Goal: Task Accomplishment & Management: Manage account settings

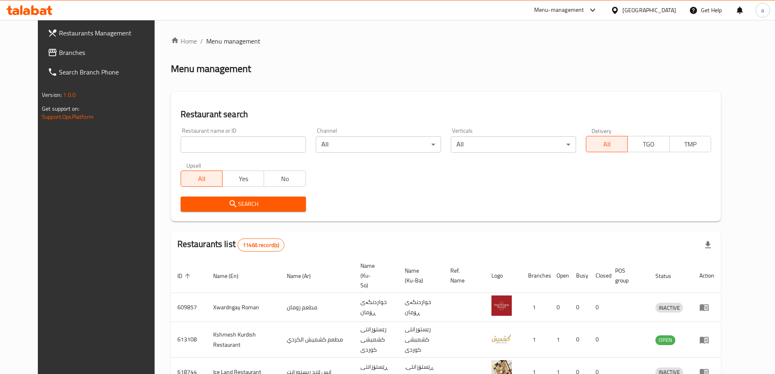
click at [48, 47] on link "Branches" at bounding box center [104, 53] width 126 height 20
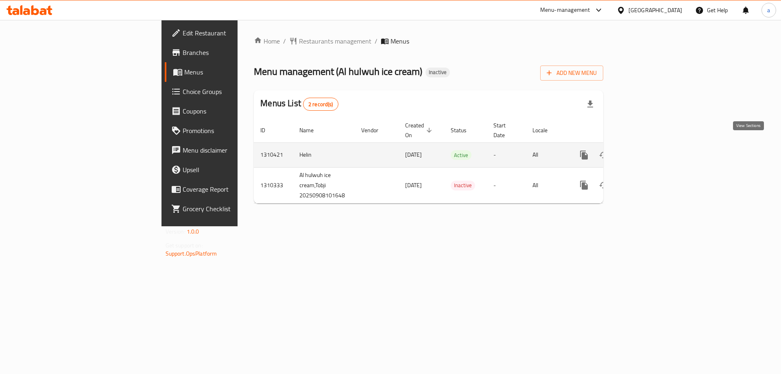
click at [652, 154] on link "enhanced table" at bounding box center [643, 155] width 20 height 20
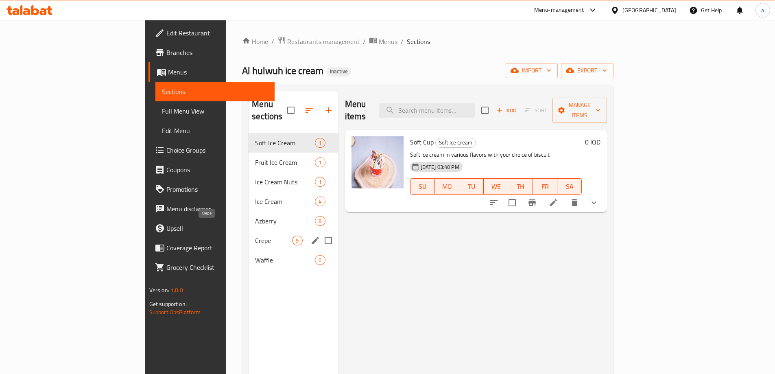
click at [255, 236] on span "Crepe" at bounding box center [273, 241] width 37 height 10
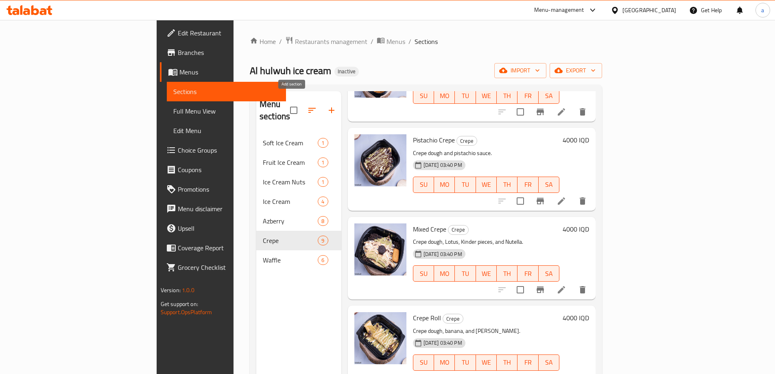
click at [327, 105] on icon "button" at bounding box center [332, 110] width 10 height 10
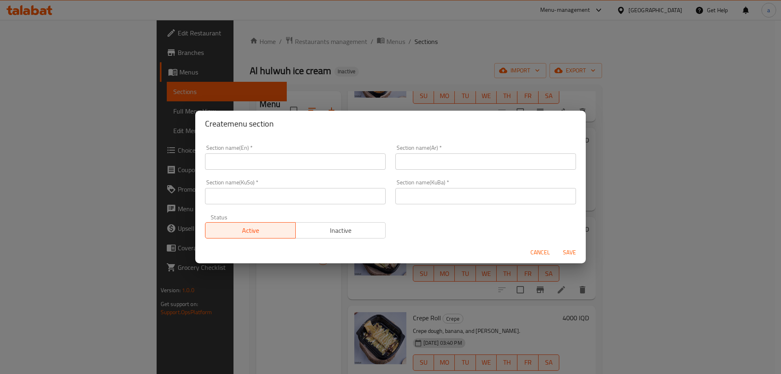
click at [289, 160] on input "text" at bounding box center [295, 161] width 181 height 16
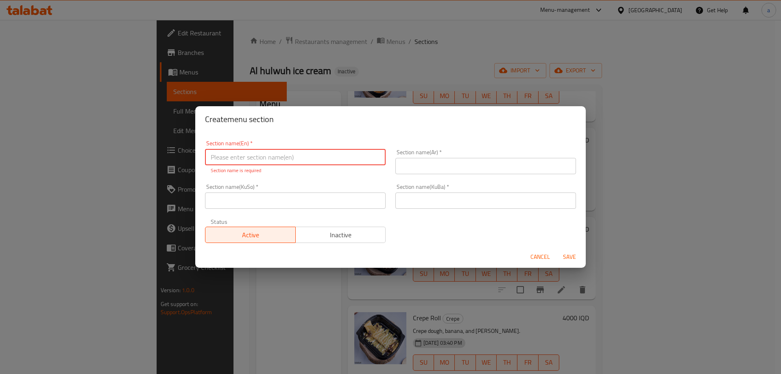
paste input "Pancake"
type input "Pancake"
click at [443, 158] on input "text" at bounding box center [485, 166] width 181 height 16
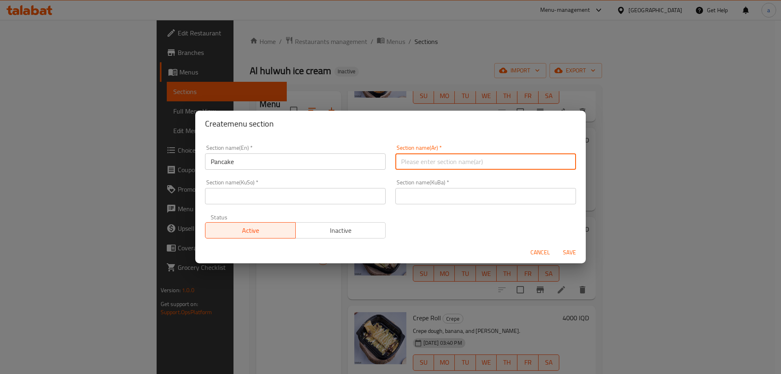
paste input "بان كيك"
type input "بان كيك"
click at [354, 196] on input "text" at bounding box center [295, 196] width 181 height 16
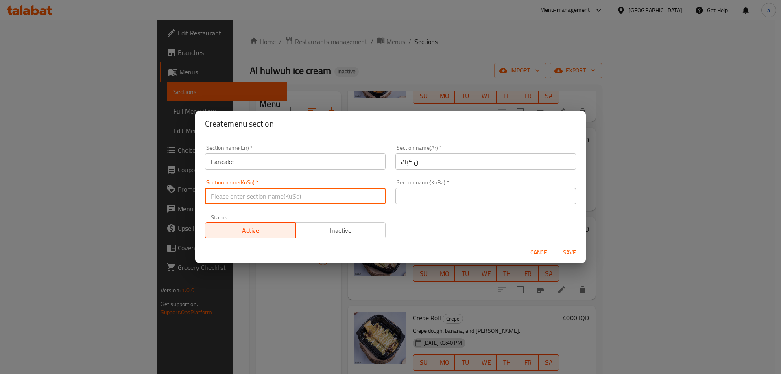
paste input "پان کێک"
type input "پان کێک"
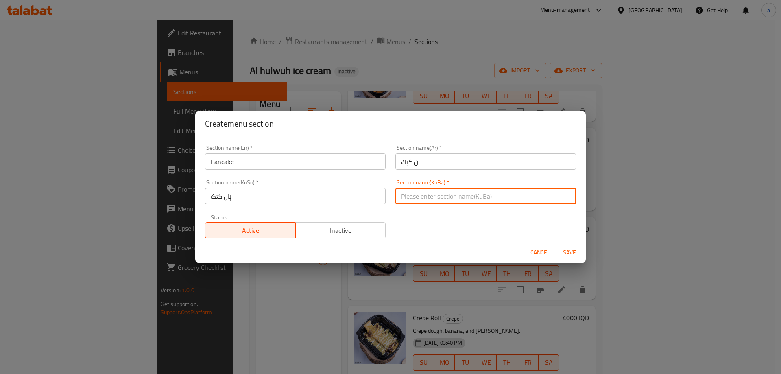
click at [432, 190] on input "text" at bounding box center [485, 196] width 181 height 16
paste input "پان کێک"
type input "پان کێک"
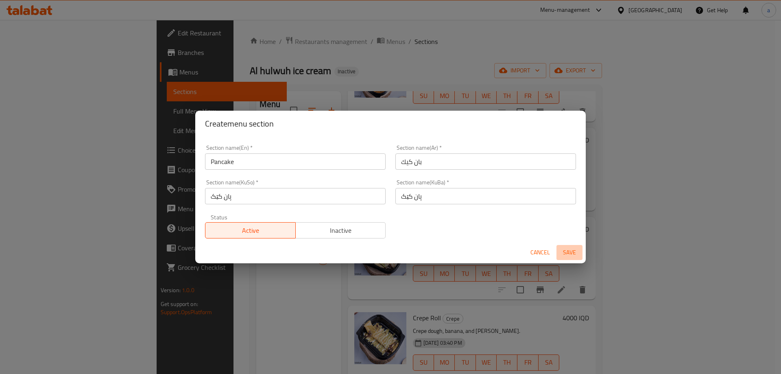
click at [567, 253] on span "Save" at bounding box center [570, 252] width 20 height 10
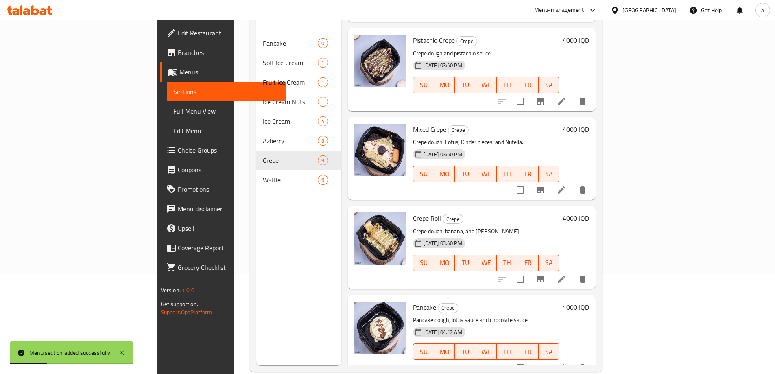
scroll to position [114, 0]
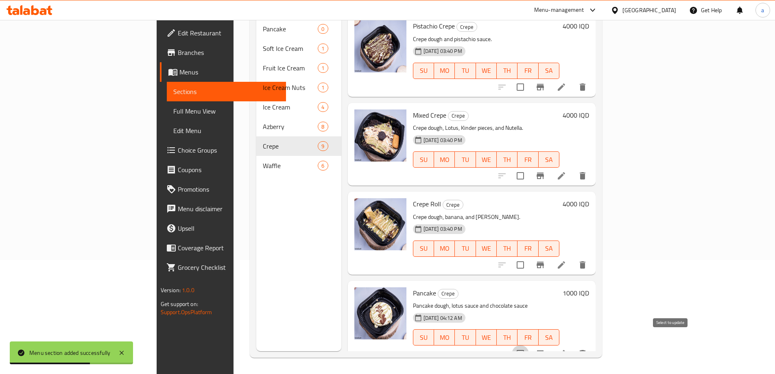
click at [529, 345] on input "checkbox" at bounding box center [520, 353] width 17 height 17
checkbox input "true"
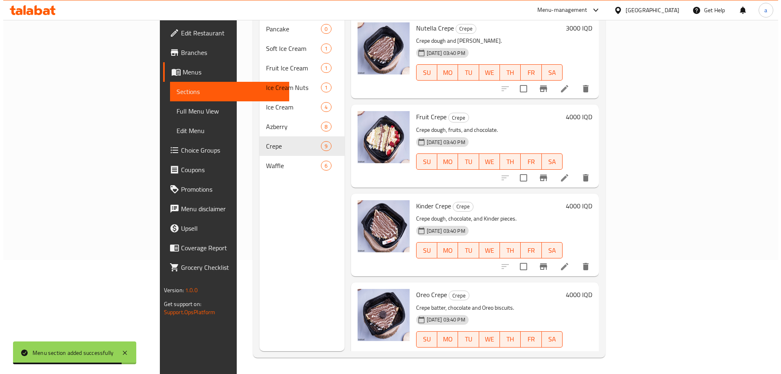
scroll to position [0, 0]
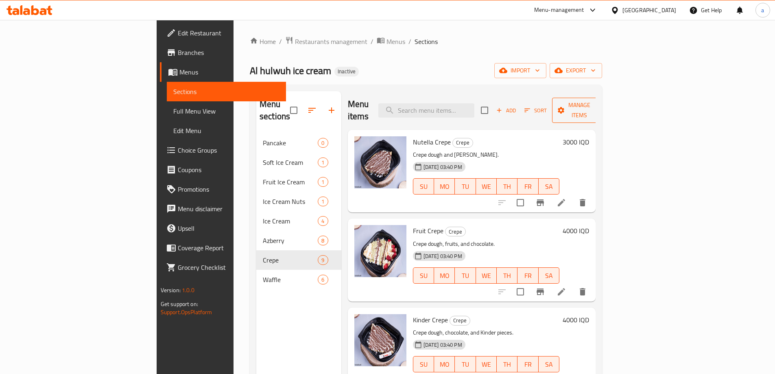
click at [600, 107] on span "Manage items" at bounding box center [579, 110] width 41 height 20
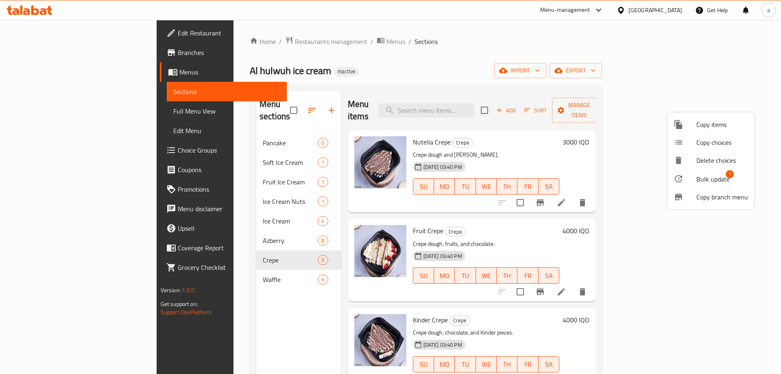
click at [717, 123] on span "Copy items" at bounding box center [722, 125] width 52 height 10
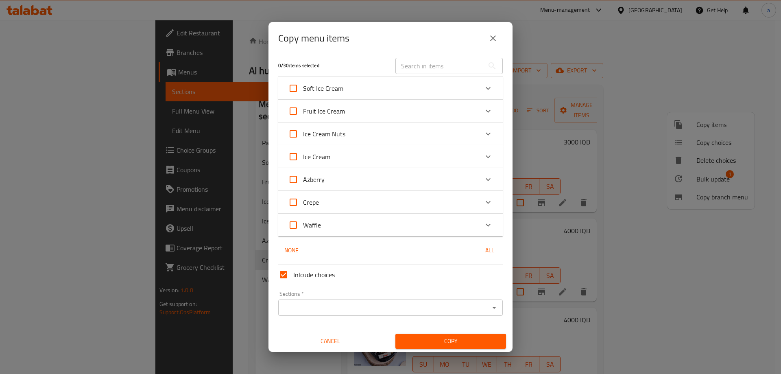
scroll to position [5, 0]
click at [483, 203] on icon "Expand" at bounding box center [488, 201] width 10 height 10
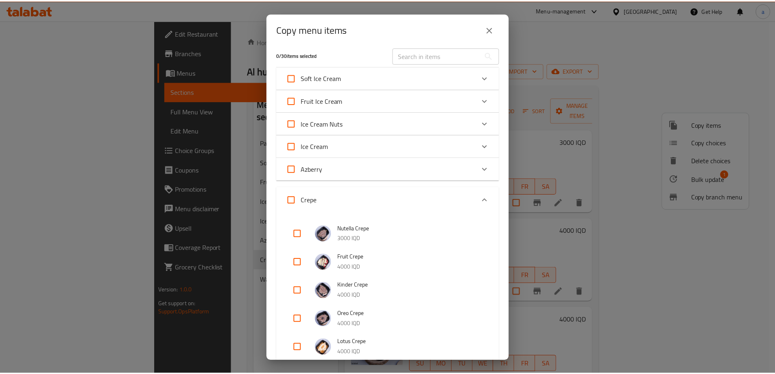
scroll to position [279, 0]
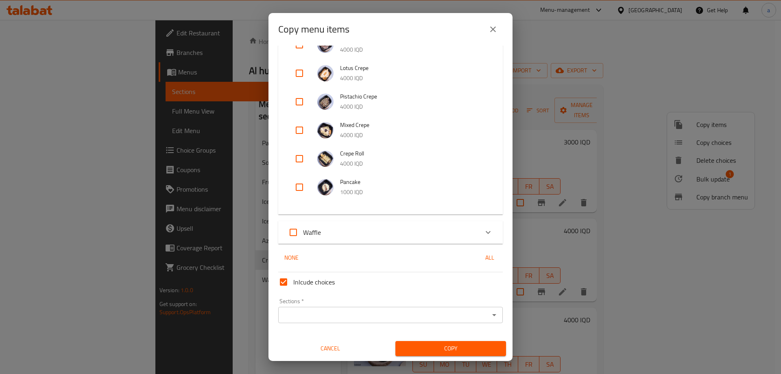
click at [299, 188] on input "checkbox" at bounding box center [300, 187] width 20 height 20
checkbox input "true"
click at [349, 314] on input "Sections   *" at bounding box center [384, 314] width 206 height 11
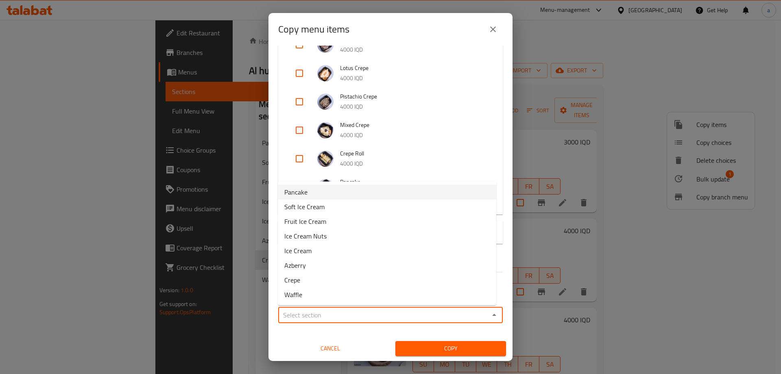
click at [316, 192] on li "Pancake" at bounding box center [387, 192] width 218 height 15
type input "Pancake"
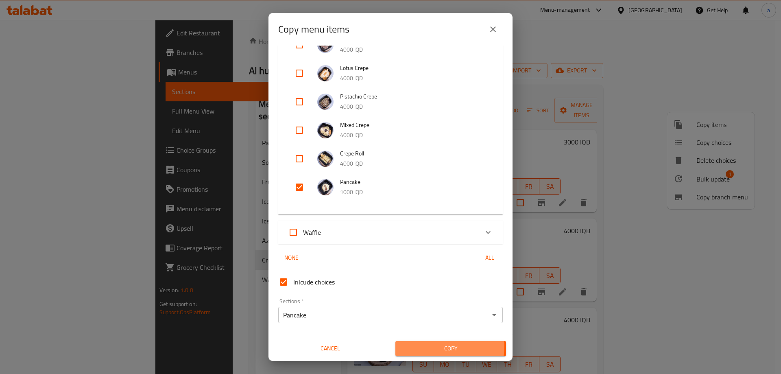
click at [430, 346] on span "Copy" at bounding box center [451, 348] width 98 height 10
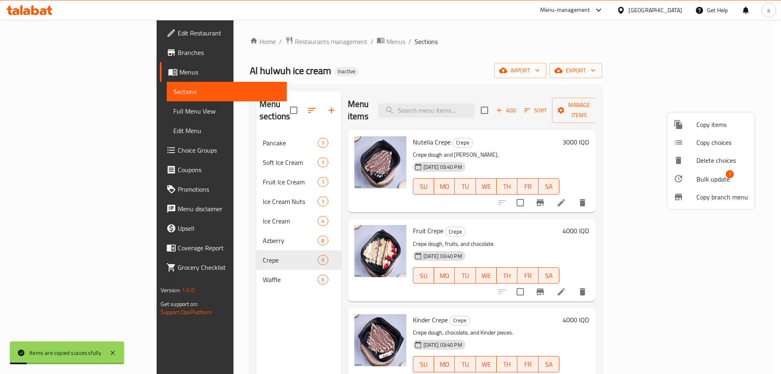
click at [238, 127] on div at bounding box center [390, 187] width 781 height 374
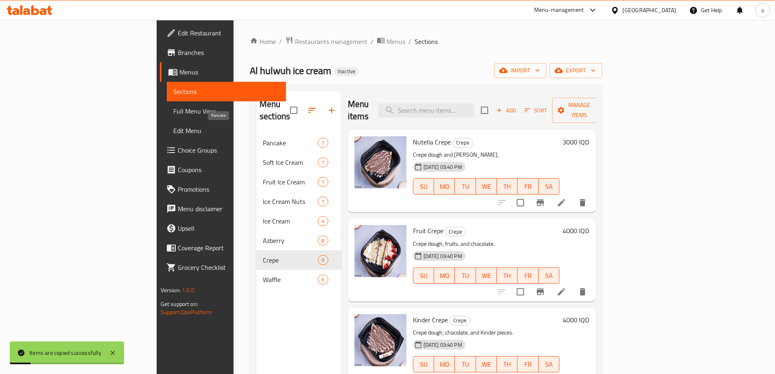
click at [263, 138] on span "Pancake" at bounding box center [290, 143] width 55 height 10
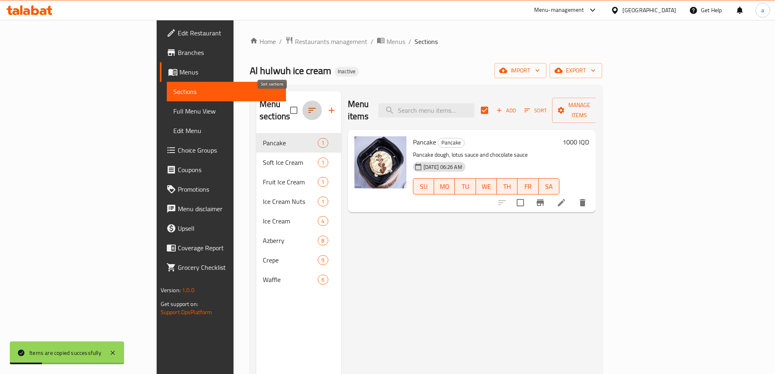
click at [307, 105] on icon "button" at bounding box center [312, 110] width 10 height 10
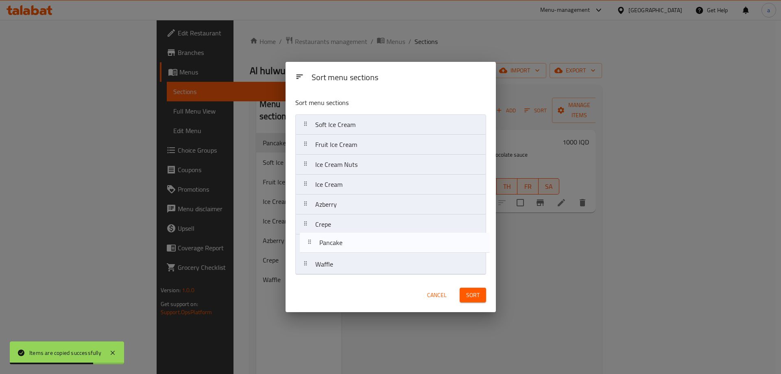
drag, startPoint x: 306, startPoint y: 126, endPoint x: 371, endPoint y: 254, distance: 143.2
click at [312, 247] on nav "Pancake Soft Ice Cream Fruit Ice Cream Ice Cream Nuts Ice Cream Azberry Crepe W…" at bounding box center [390, 194] width 191 height 160
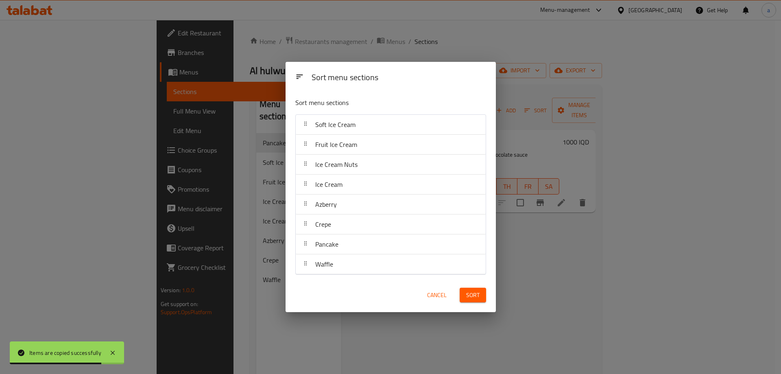
click at [478, 295] on span "Sort" at bounding box center [472, 295] width 13 height 10
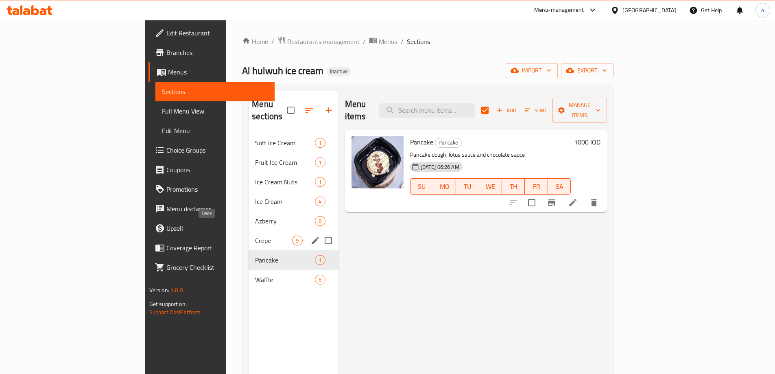
click at [255, 236] on span "Crepe" at bounding box center [273, 241] width 37 height 10
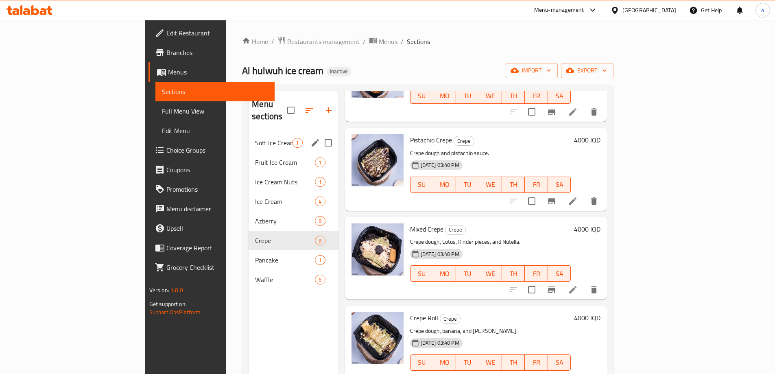
click at [255, 138] on span "Soft Ice Cream" at bounding box center [273, 143] width 37 height 10
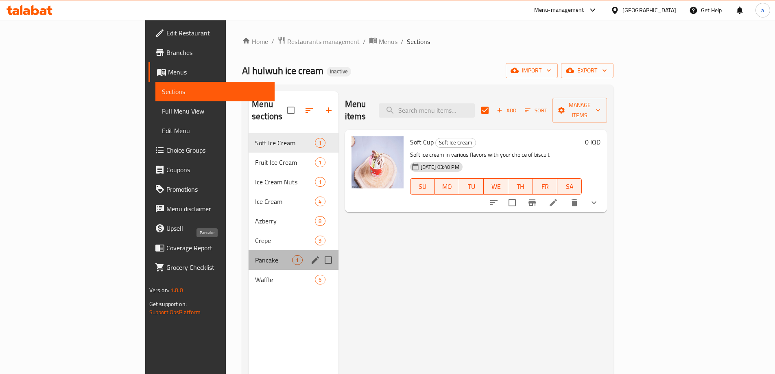
click at [255, 255] on span "Pancake" at bounding box center [273, 260] width 37 height 10
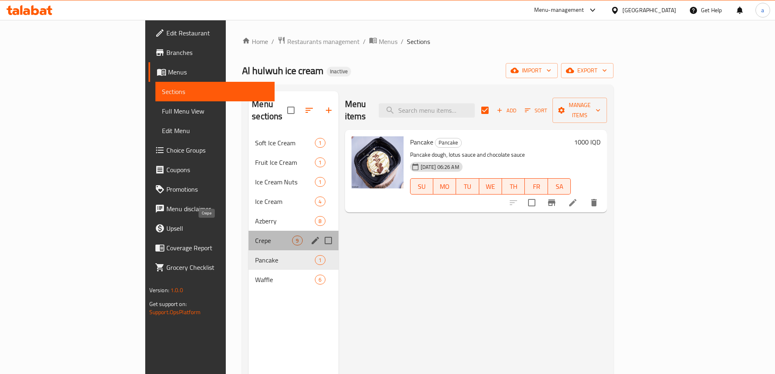
click at [255, 236] on span "Crepe" at bounding box center [273, 241] width 37 height 10
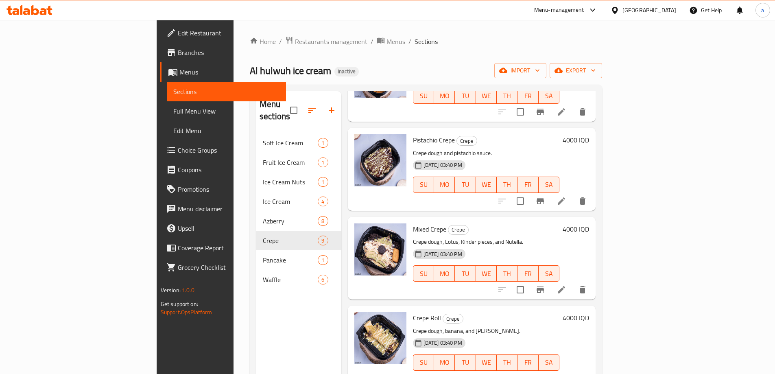
scroll to position [114, 0]
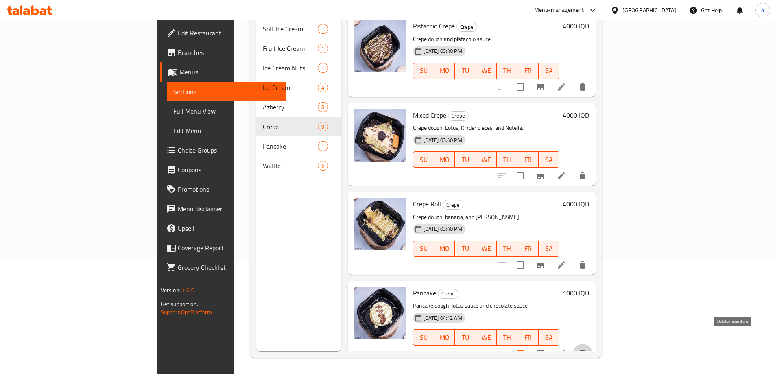
click at [585, 350] on icon "delete" at bounding box center [583, 353] width 6 height 7
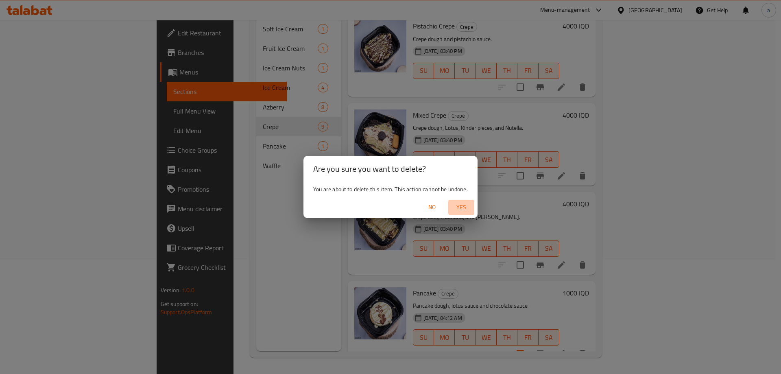
click at [463, 210] on span "Yes" at bounding box center [462, 207] width 20 height 10
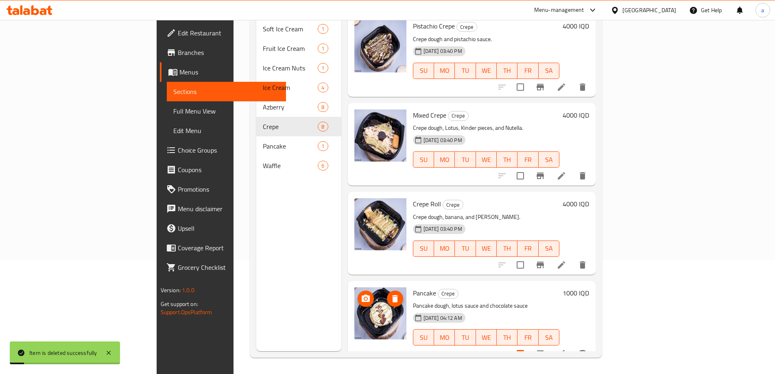
scroll to position [358, 0]
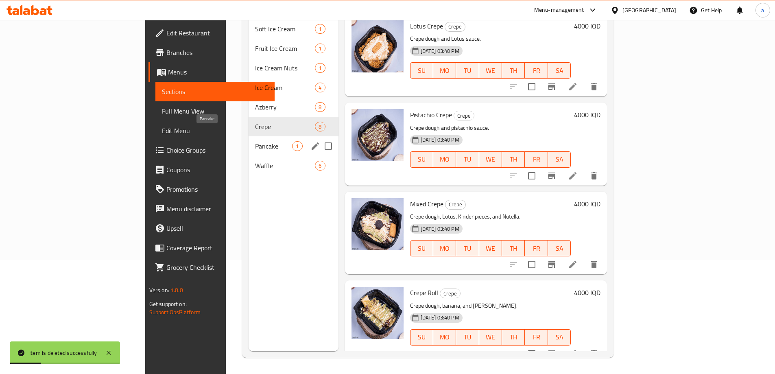
click at [255, 141] on span "Pancake" at bounding box center [273, 146] width 37 height 10
checkbox input "true"
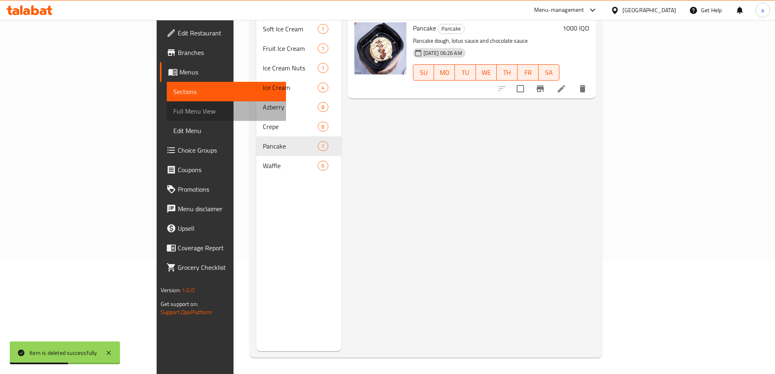
click at [173, 109] on span "Full Menu View" at bounding box center [226, 111] width 106 height 10
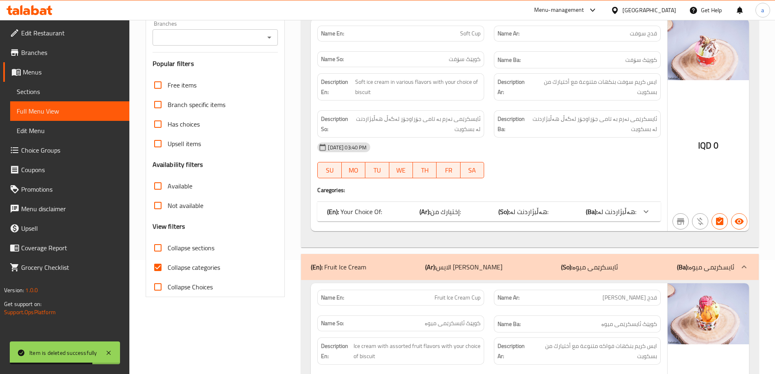
click at [269, 39] on icon "Open" at bounding box center [269, 38] width 10 height 10
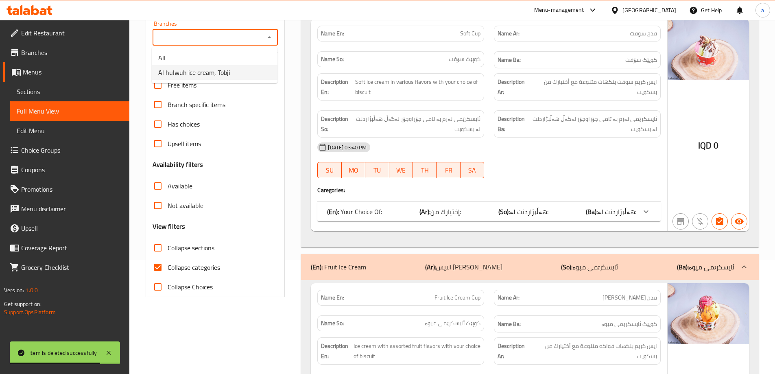
click at [237, 72] on li "Al hulwuh ice cream, Tobji" at bounding box center [215, 72] width 126 height 15
type input "Al hulwuh ice cream, Tobji"
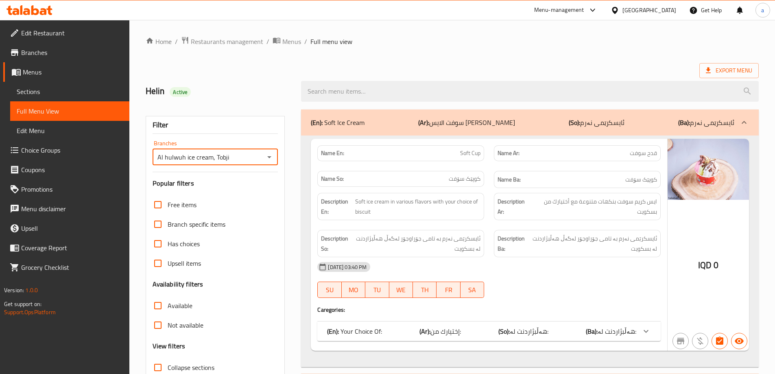
click at [403, 118] on div "(En): Soft Ice Cream (Ar): سوفت الايس كريم (So): ئایسکرێمی نەرم (Ba): ئایسکرێمی…" at bounding box center [522, 123] width 423 height 10
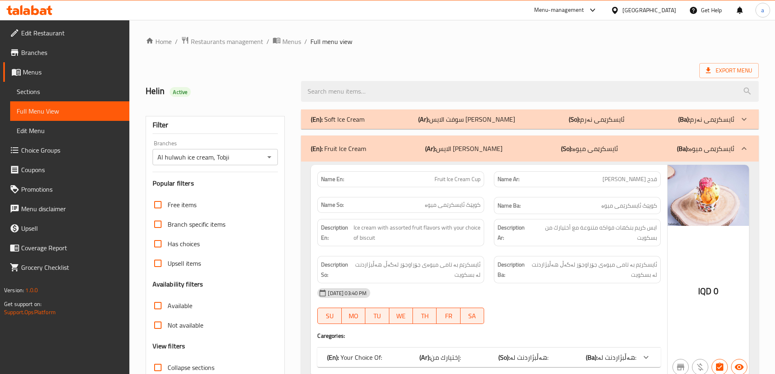
click at [419, 148] on div "(En): Fruit Ice Cream (Ar): الايس كريم فواكه (So): ئایسکرێمی میوە (Ba): ئایسکرێ…" at bounding box center [522, 149] width 423 height 10
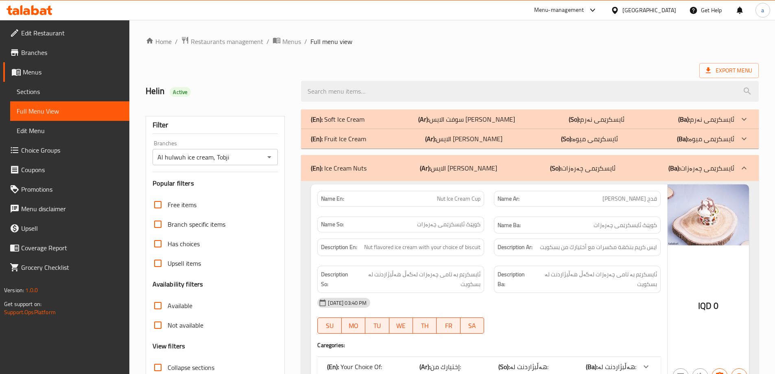
click at [465, 173] on p "(Ar): الايس كريم مكسرات" at bounding box center [458, 168] width 77 height 10
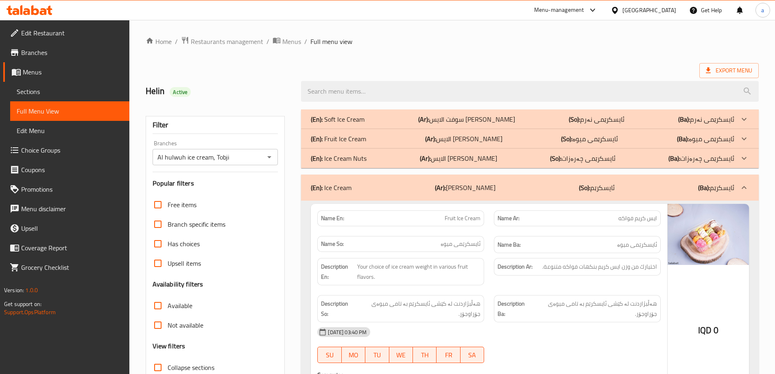
click at [479, 185] on p "(Ar): الايس كريم" at bounding box center [465, 188] width 61 height 10
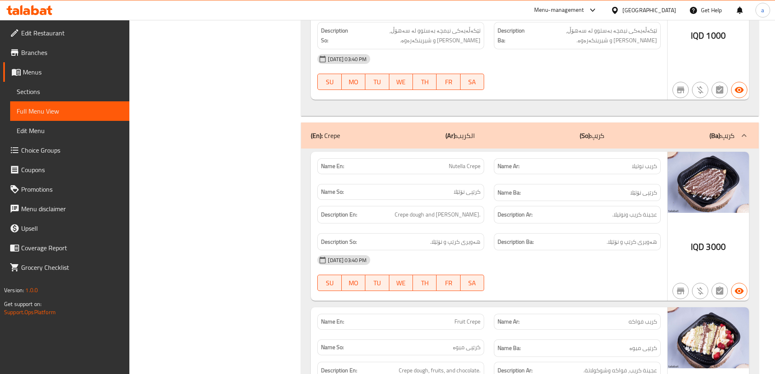
scroll to position [1586, 0]
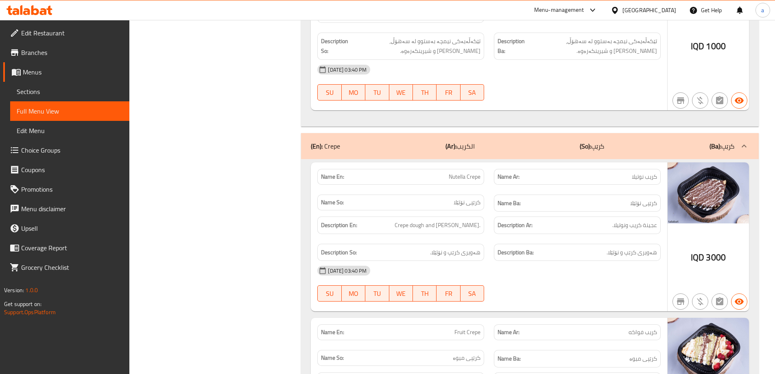
click at [503, 141] on div "(En): Crepe (Ar): الكريب (So): کرێپ (Ba): کرێپ" at bounding box center [522, 146] width 423 height 10
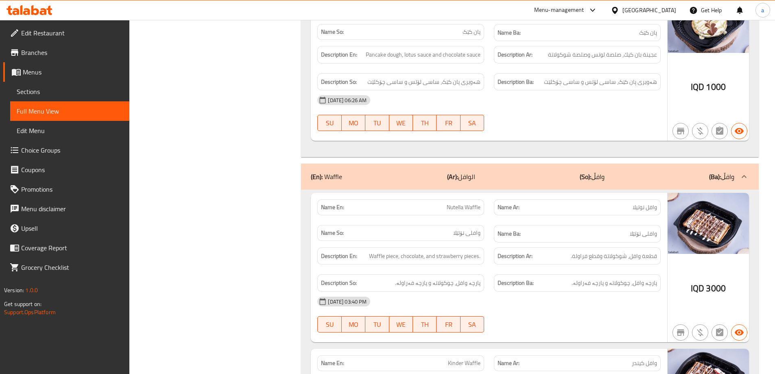
scroll to position [1708, 0]
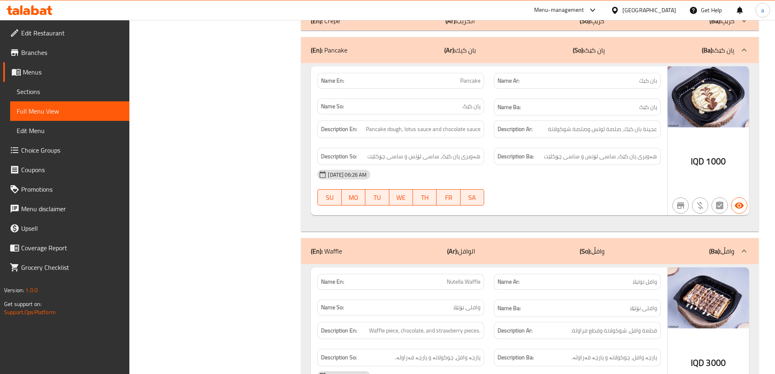
click at [526, 246] on div "(En): Waffle (Ar): الوافل (So): وافڵ (Ba): وافڵ" at bounding box center [522, 251] width 423 height 10
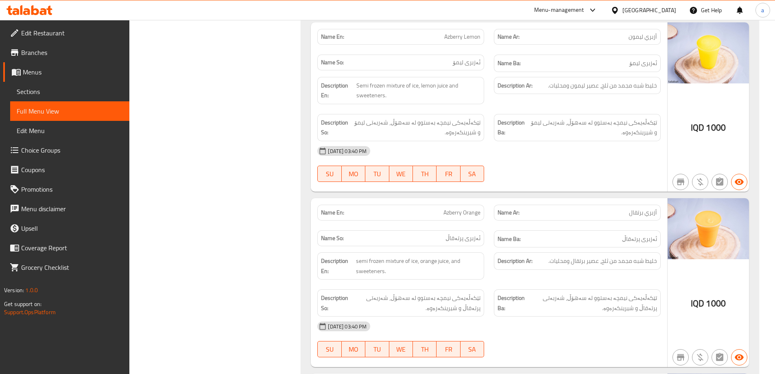
scroll to position [0, 0]
